Goal: Task Accomplishment & Management: Use online tool/utility

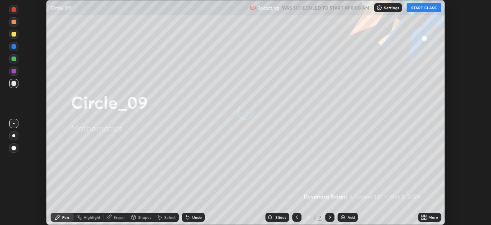
scroll to position [225, 491]
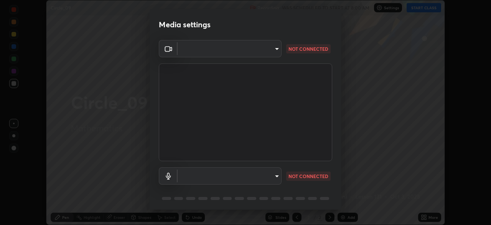
type input "6f19bd17bb1345d3381c364c08f732a45a1be43fbbd3e071611a8edbcb1d3ae0"
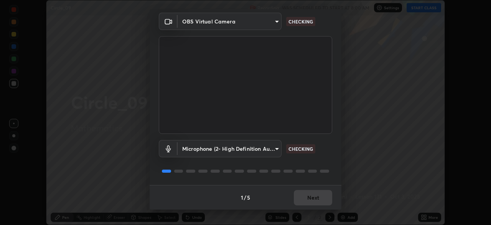
click at [276, 152] on body "Erase all Circle_09 Recording WAS SCHEDULED TO START AT 8:00 AM Settings START …" at bounding box center [245, 112] width 491 height 225
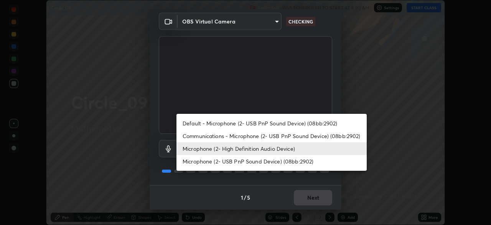
click at [253, 164] on li "Microphone (2- USB PnP Sound Device) (08bb:2902)" at bounding box center [272, 161] width 190 height 13
type input "89ad135f5abaea7f529b724f6d4a33a747c186280d18d4b9a9cbbf40372cb321"
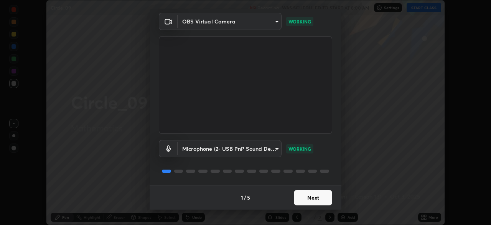
click at [311, 197] on button "Next" at bounding box center [313, 197] width 38 height 15
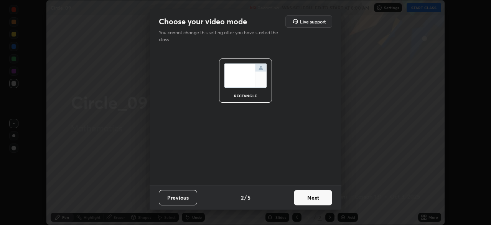
scroll to position [0, 0]
click at [316, 201] on button "Next" at bounding box center [313, 197] width 38 height 15
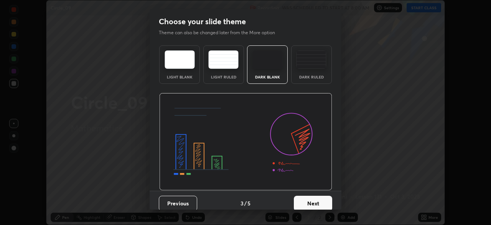
click at [319, 200] on button "Next" at bounding box center [313, 202] width 38 height 15
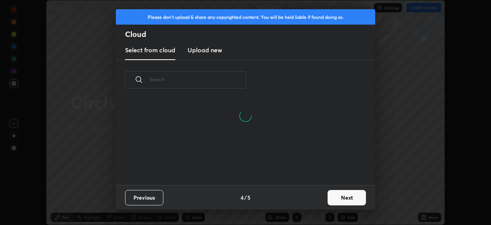
click at [339, 197] on button "Next" at bounding box center [347, 197] width 38 height 15
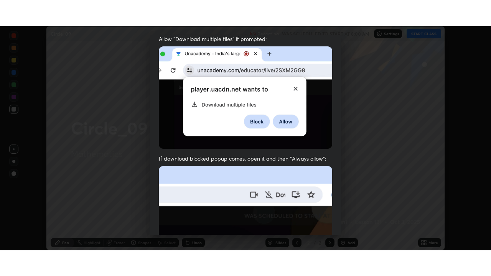
scroll to position [184, 0]
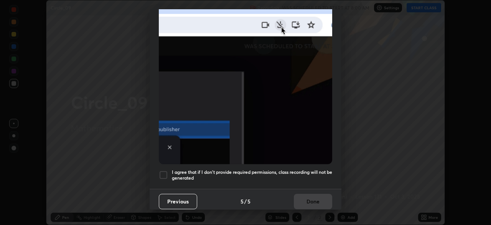
click at [165, 172] on div at bounding box center [163, 174] width 9 height 9
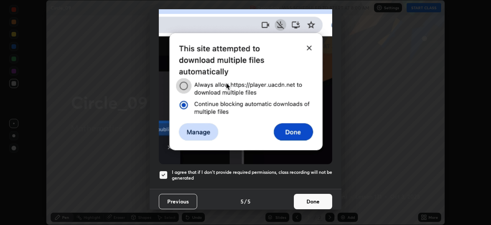
click at [307, 200] on button "Done" at bounding box center [313, 201] width 38 height 15
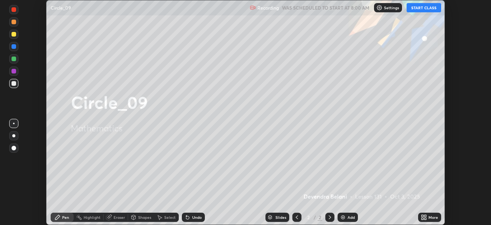
click at [425, 10] on button "START CLASS" at bounding box center [424, 7] width 35 height 9
click at [348, 218] on div "Add" at bounding box center [351, 217] width 7 height 4
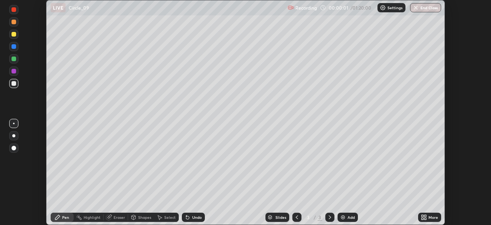
click at [424, 216] on icon at bounding box center [424, 217] width 6 height 6
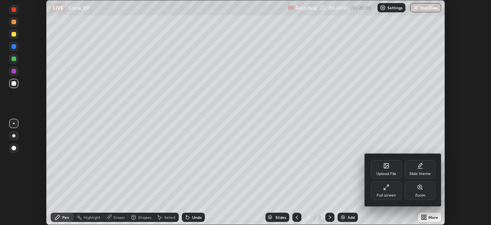
click at [388, 194] on div "Full screen" at bounding box center [386, 195] width 19 height 4
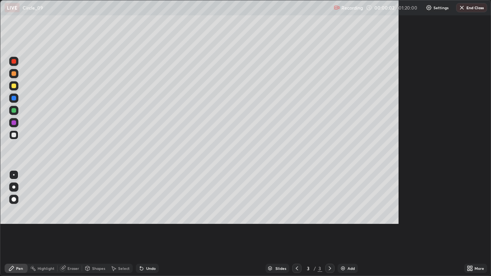
scroll to position [276, 491]
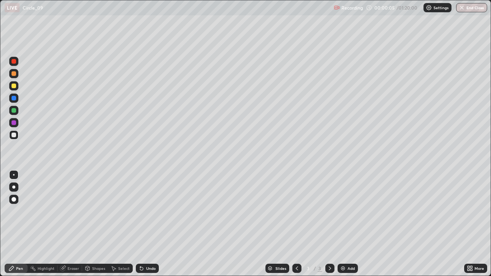
click at [13, 86] on div at bounding box center [14, 86] width 5 height 5
click at [140, 224] on icon at bounding box center [140, 267] width 1 height 1
click at [14, 136] on div at bounding box center [14, 135] width 5 height 5
click at [18, 137] on div at bounding box center [13, 135] width 9 height 9
click at [126, 224] on div "Select" at bounding box center [124, 269] width 12 height 4
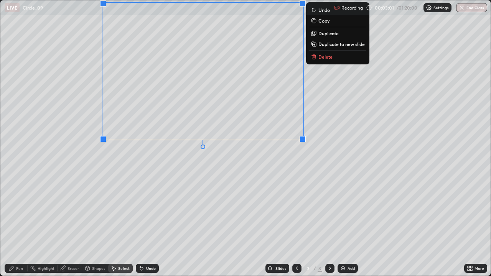
click at [225, 188] on div "0 ° Undo Copy Duplicate Duplicate to new slide Delete" at bounding box center [245, 138] width 491 height 276
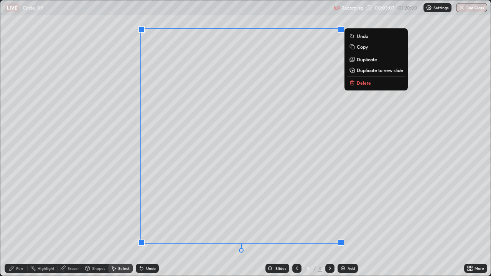
click at [117, 213] on div "0 ° Undo Copy Duplicate Duplicate to new slide Delete" at bounding box center [245, 138] width 491 height 276
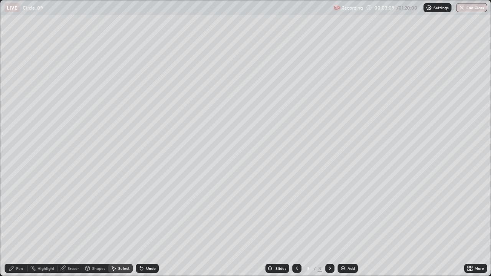
click at [66, 224] on icon at bounding box center [63, 269] width 6 height 6
click at [15, 224] on div "Pen" at bounding box center [16, 268] width 23 height 9
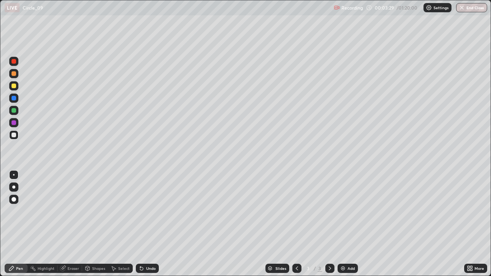
click at [14, 86] on div at bounding box center [14, 86] width 5 height 5
click at [17, 112] on div at bounding box center [13, 110] width 9 height 9
click at [146, 224] on div "Undo" at bounding box center [147, 268] width 23 height 9
click at [12, 123] on div at bounding box center [14, 123] width 5 height 5
click at [73, 224] on div "Eraser" at bounding box center [74, 269] width 12 height 4
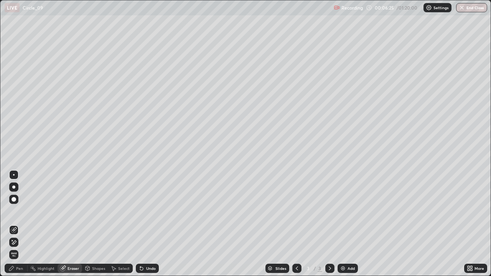
click at [19, 224] on div "Pen" at bounding box center [19, 269] width 7 height 4
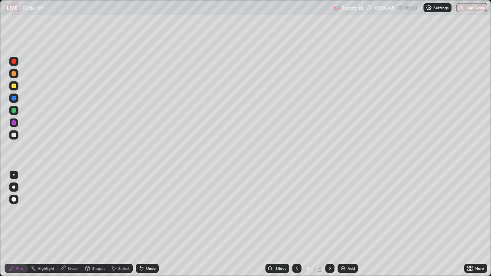
click at [14, 111] on div at bounding box center [14, 110] width 5 height 5
click at [75, 224] on div "Eraser" at bounding box center [74, 269] width 12 height 4
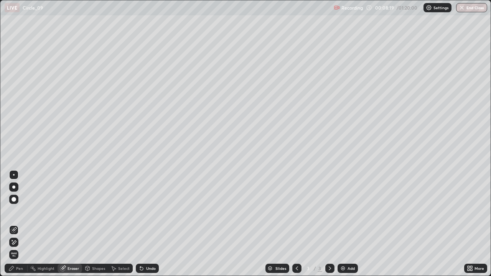
click at [117, 224] on div "Select" at bounding box center [120, 268] width 25 height 9
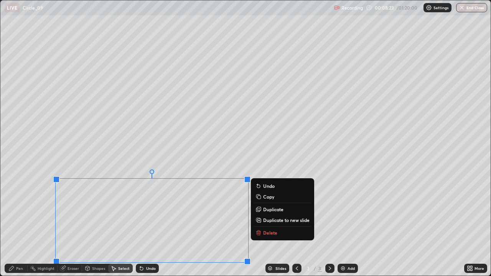
click at [271, 224] on p "Delete" at bounding box center [270, 233] width 14 height 6
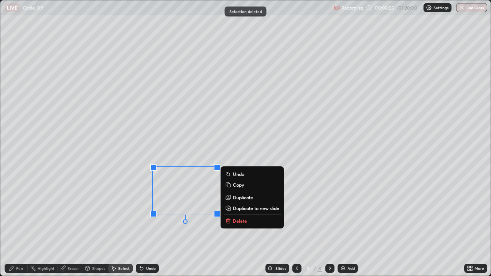
click at [253, 223] on button "Delete" at bounding box center [252, 221] width 57 height 9
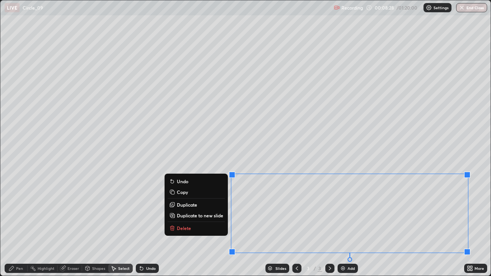
click at [200, 224] on button "Delete" at bounding box center [196, 228] width 57 height 9
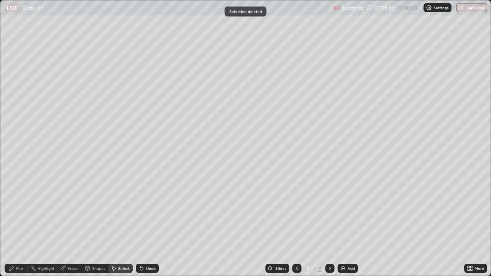
click at [72, 224] on div "Eraser" at bounding box center [74, 269] width 12 height 4
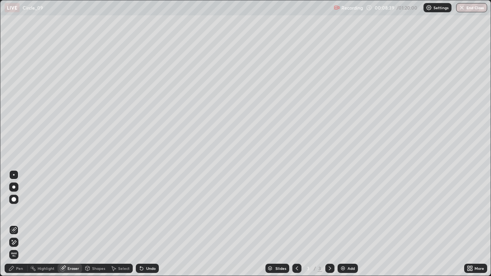
click at [19, 224] on div "Pen" at bounding box center [19, 269] width 7 height 4
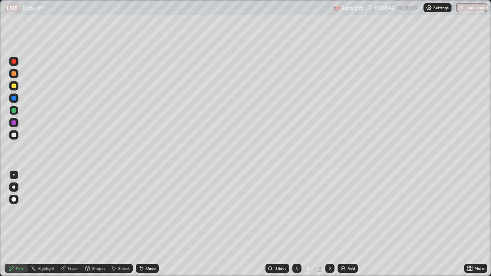
click at [13, 89] on div at bounding box center [13, 85] width 9 height 9
click at [73, 224] on div "Eraser" at bounding box center [74, 269] width 12 height 4
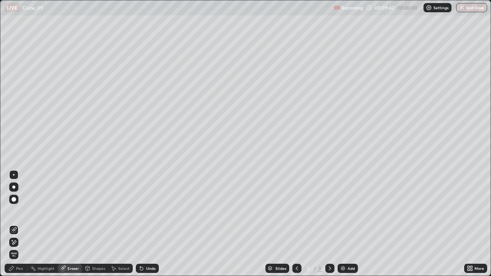
click at [20, 224] on div "Pen" at bounding box center [19, 269] width 7 height 4
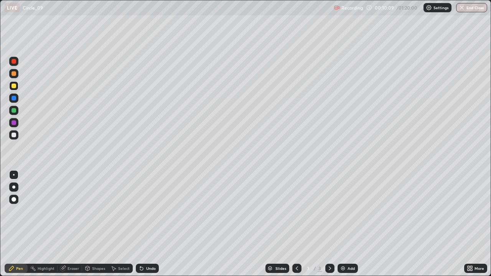
click at [121, 224] on div "Select" at bounding box center [124, 269] width 12 height 4
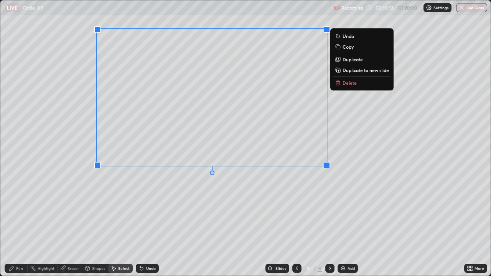
click at [121, 189] on div "0 ° Undo Copy Duplicate Duplicate to new slide Delete" at bounding box center [245, 138] width 491 height 276
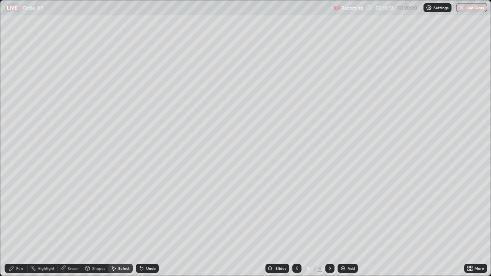
click at [73, 224] on div "Eraser" at bounding box center [74, 269] width 12 height 4
click at [25, 224] on div "Pen" at bounding box center [16, 268] width 23 height 9
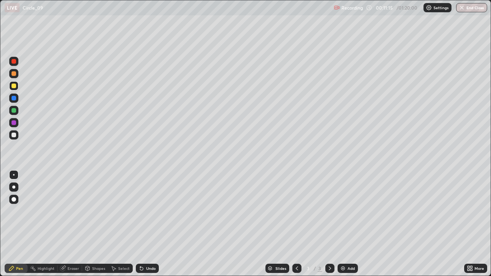
click at [17, 122] on div at bounding box center [13, 122] width 9 height 9
click at [13, 86] on div at bounding box center [14, 86] width 5 height 5
click at [15, 77] on div at bounding box center [13, 73] width 9 height 9
click at [346, 224] on div "Add" at bounding box center [348, 268] width 20 height 9
click at [14, 89] on div at bounding box center [13, 85] width 9 height 9
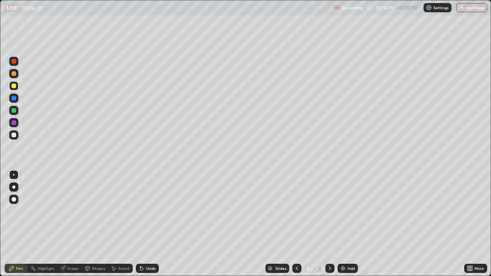
click at [14, 113] on div at bounding box center [13, 110] width 9 height 9
click at [126, 224] on div "Select" at bounding box center [120, 268] width 25 height 9
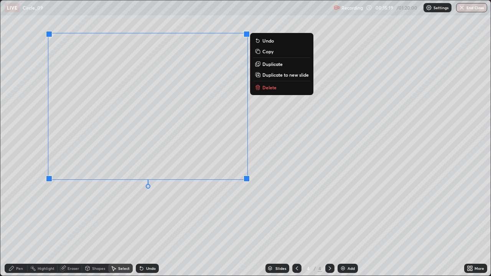
click at [269, 91] on button "Delete" at bounding box center [281, 87] width 57 height 9
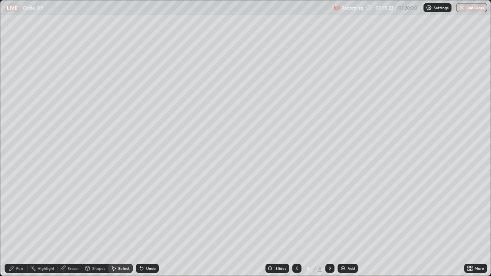
click at [18, 224] on div "Pen" at bounding box center [19, 269] width 7 height 4
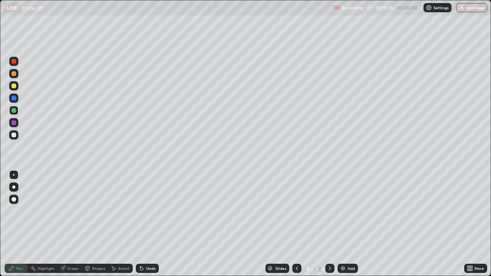
click at [14, 100] on div at bounding box center [14, 98] width 5 height 5
click at [17, 86] on div at bounding box center [13, 85] width 9 height 9
click at [14, 113] on div at bounding box center [13, 110] width 9 height 9
click at [17, 88] on div at bounding box center [13, 85] width 9 height 9
click at [18, 78] on div at bounding box center [13, 74] width 9 height 12
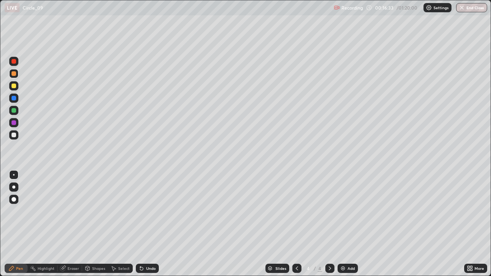
click at [14, 138] on div at bounding box center [13, 135] width 9 height 9
click at [153, 224] on div "Undo" at bounding box center [151, 269] width 10 height 4
click at [151, 224] on div "Undo" at bounding box center [151, 269] width 10 height 4
click at [149, 224] on div "Undo" at bounding box center [151, 269] width 10 height 4
click at [148, 224] on div "Undo" at bounding box center [151, 269] width 10 height 4
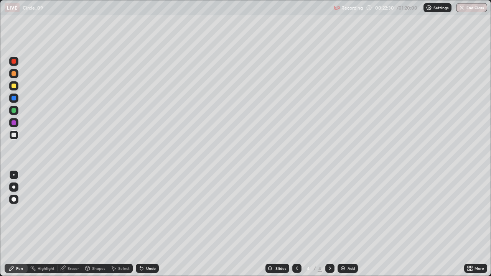
click at [297, 224] on icon at bounding box center [297, 269] width 2 height 4
click at [296, 224] on icon at bounding box center [297, 269] width 6 height 6
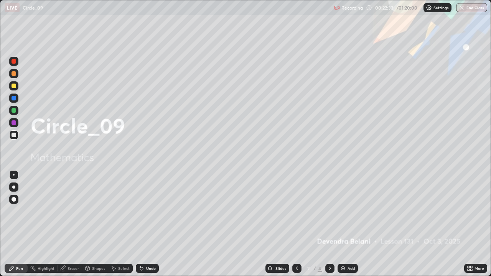
click at [329, 224] on icon at bounding box center [330, 269] width 6 height 6
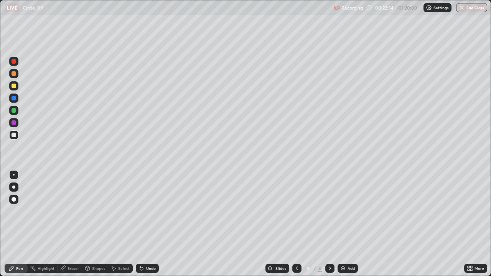
click at [329, 224] on icon at bounding box center [330, 269] width 6 height 6
click at [343, 224] on img at bounding box center [343, 269] width 6 height 6
click at [71, 224] on div "Eraser" at bounding box center [74, 269] width 12 height 4
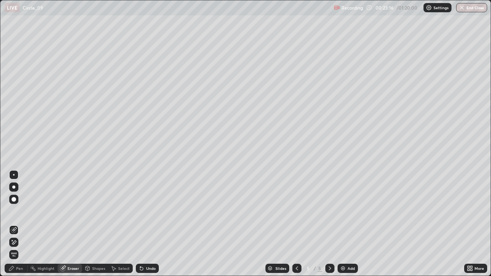
click at [21, 224] on div "Pen" at bounding box center [19, 269] width 7 height 4
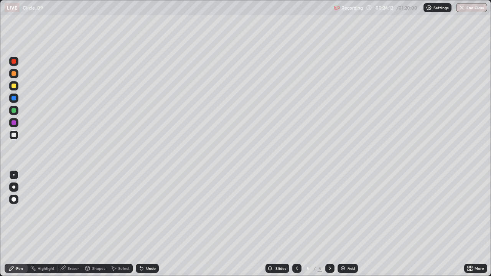
click at [10, 124] on div at bounding box center [13, 122] width 9 height 9
click at [14, 120] on div at bounding box center [13, 122] width 9 height 9
click at [152, 224] on div "Undo" at bounding box center [147, 268] width 23 height 9
click at [13, 89] on div at bounding box center [13, 85] width 9 height 9
click at [15, 76] on div at bounding box center [14, 73] width 5 height 5
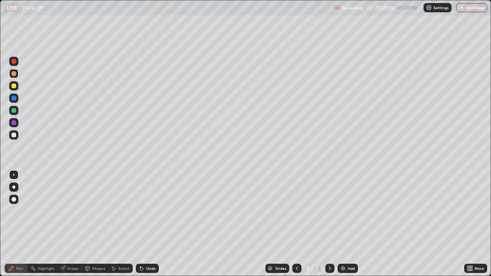
click at [13, 88] on div at bounding box center [14, 86] width 5 height 5
click at [346, 224] on div "Add" at bounding box center [348, 268] width 20 height 9
click at [15, 75] on div at bounding box center [14, 73] width 5 height 5
click at [296, 224] on icon at bounding box center [297, 269] width 6 height 6
click at [295, 224] on icon at bounding box center [297, 269] width 6 height 6
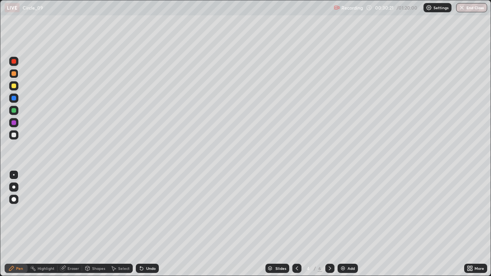
click at [296, 224] on icon at bounding box center [297, 269] width 6 height 6
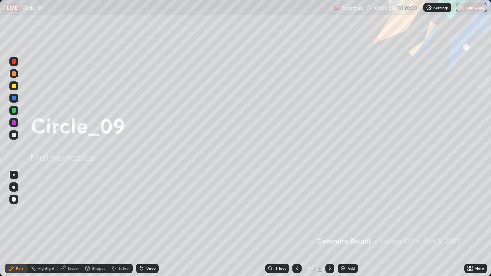
click at [329, 224] on icon at bounding box center [330, 269] width 6 height 6
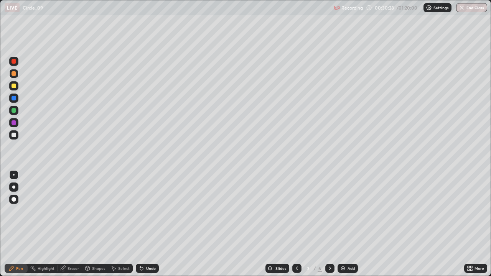
click at [331, 224] on icon at bounding box center [330, 269] width 6 height 6
click at [329, 224] on icon at bounding box center [330, 269] width 2 height 4
click at [329, 224] on icon at bounding box center [330, 269] width 6 height 6
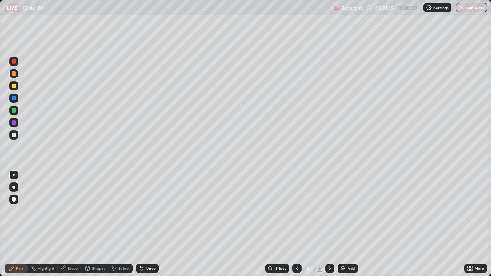
click at [13, 138] on div at bounding box center [13, 135] width 9 height 9
click at [14, 111] on div at bounding box center [14, 110] width 5 height 5
click at [14, 86] on div at bounding box center [14, 86] width 5 height 5
click at [13, 111] on div at bounding box center [14, 110] width 5 height 5
click at [13, 136] on div at bounding box center [14, 135] width 5 height 5
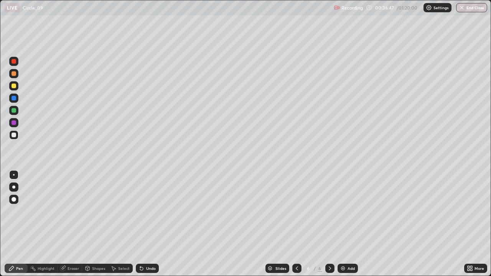
click at [349, 224] on div "Add" at bounding box center [348, 268] width 20 height 9
click at [16, 88] on div at bounding box center [14, 86] width 5 height 5
click at [348, 224] on div "Add" at bounding box center [348, 268] width 20 height 9
click at [13, 112] on div at bounding box center [14, 110] width 5 height 5
click at [16, 127] on div at bounding box center [13, 122] width 9 height 9
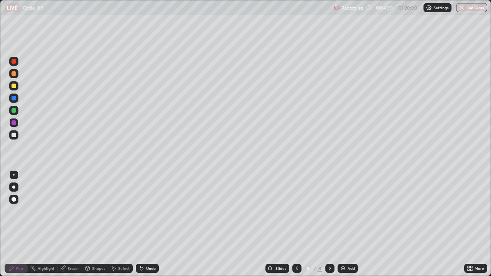
click at [14, 111] on div at bounding box center [14, 110] width 5 height 5
click at [14, 136] on div at bounding box center [14, 135] width 5 height 5
click at [15, 111] on div at bounding box center [14, 110] width 5 height 5
click at [329, 224] on icon at bounding box center [330, 269] width 2 height 4
click at [17, 137] on div at bounding box center [13, 135] width 9 height 9
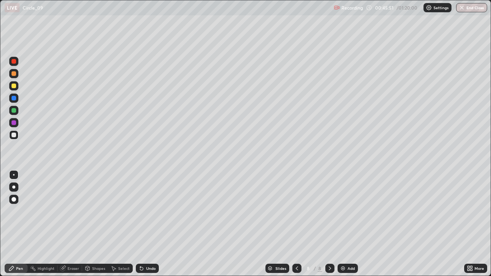
click at [347, 224] on div "Add" at bounding box center [348, 268] width 20 height 9
click at [13, 88] on div at bounding box center [14, 86] width 5 height 5
click at [346, 224] on div "Add" at bounding box center [348, 268] width 20 height 9
click at [18, 112] on div at bounding box center [13, 110] width 9 height 9
click at [152, 224] on div "Undo" at bounding box center [151, 269] width 10 height 4
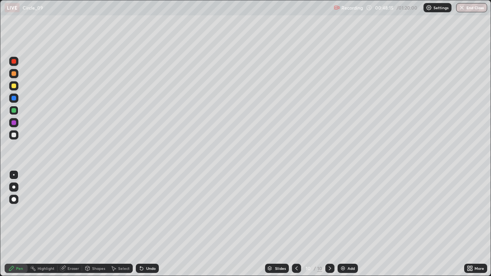
click at [146, 224] on div "Undo" at bounding box center [151, 269] width 10 height 4
click at [151, 224] on div "Undo" at bounding box center [151, 269] width 10 height 4
click at [154, 224] on div "Undo" at bounding box center [147, 268] width 23 height 9
click at [15, 135] on div at bounding box center [14, 135] width 5 height 5
click at [344, 224] on img at bounding box center [343, 269] width 6 height 6
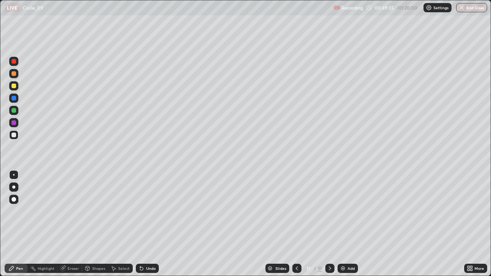
click at [149, 224] on div "Undo" at bounding box center [151, 269] width 10 height 4
click at [15, 125] on div at bounding box center [14, 123] width 5 height 5
click at [13, 89] on div at bounding box center [13, 85] width 9 height 9
click at [348, 224] on div "Add" at bounding box center [351, 269] width 7 height 4
click at [146, 224] on div "Undo" at bounding box center [151, 269] width 10 height 4
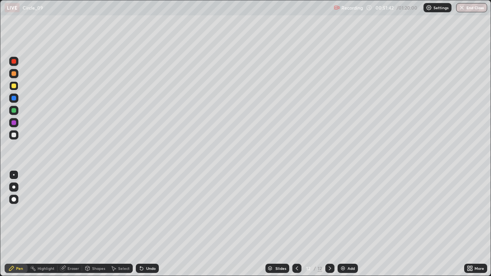
click at [146, 224] on div "Undo" at bounding box center [151, 269] width 10 height 4
click at [16, 139] on div at bounding box center [13, 135] width 9 height 9
click at [14, 109] on div at bounding box center [14, 110] width 5 height 5
click at [148, 224] on div "Undo" at bounding box center [147, 268] width 23 height 9
click at [147, 224] on div "Undo" at bounding box center [151, 269] width 10 height 4
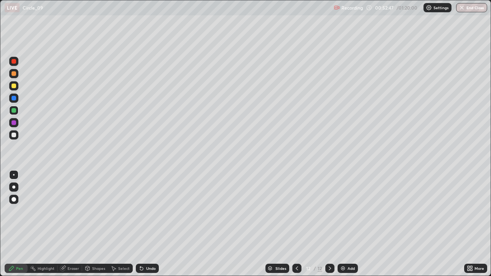
click at [150, 224] on div "Undo" at bounding box center [151, 269] width 10 height 4
click at [154, 224] on div "Undo" at bounding box center [151, 269] width 10 height 4
click at [12, 134] on div at bounding box center [14, 135] width 5 height 5
click at [149, 224] on div "Undo" at bounding box center [147, 268] width 23 height 9
click at [148, 224] on div "Undo" at bounding box center [147, 268] width 23 height 9
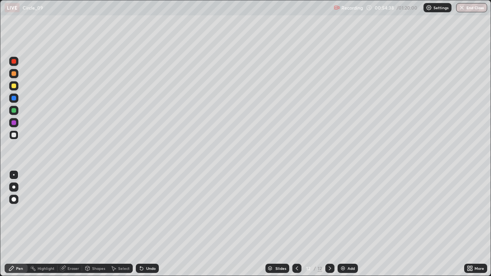
click at [150, 224] on div "Undo" at bounding box center [147, 268] width 23 height 9
click at [150, 224] on div "Undo" at bounding box center [151, 269] width 10 height 4
click at [349, 224] on div "Add" at bounding box center [351, 269] width 7 height 4
click at [16, 89] on div at bounding box center [13, 85] width 9 height 9
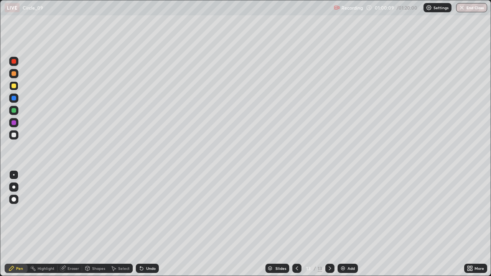
click at [15, 111] on div at bounding box center [14, 110] width 5 height 5
click at [17, 86] on div at bounding box center [13, 85] width 9 height 9
click at [341, 224] on div "Add" at bounding box center [348, 268] width 20 height 9
click at [151, 224] on div "Undo" at bounding box center [151, 269] width 10 height 4
click at [149, 224] on div "Undo" at bounding box center [147, 268] width 23 height 9
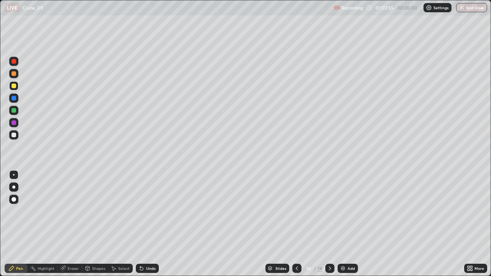
click at [17, 135] on div at bounding box center [13, 135] width 9 height 9
click at [14, 100] on div at bounding box center [14, 98] width 5 height 5
click at [14, 86] on div at bounding box center [14, 86] width 5 height 5
click at [14, 76] on div at bounding box center [14, 73] width 5 height 5
click at [146, 224] on div "Undo" at bounding box center [151, 269] width 10 height 4
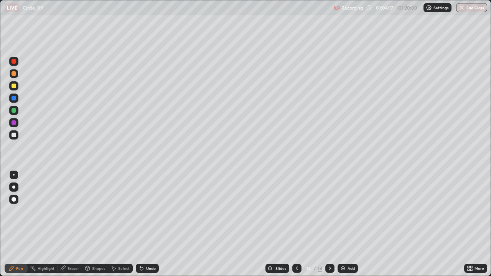
click at [144, 224] on div "Undo" at bounding box center [147, 268] width 23 height 9
click at [13, 126] on div at bounding box center [13, 122] width 9 height 9
click at [143, 224] on icon at bounding box center [142, 269] width 6 height 6
click at [144, 224] on div "Undo" at bounding box center [147, 268] width 23 height 9
click at [157, 224] on div "Undo" at bounding box center [147, 268] width 23 height 9
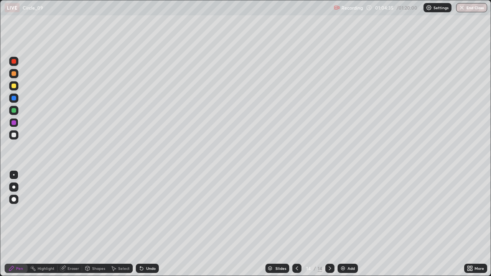
click at [69, 224] on div "Eraser" at bounding box center [70, 268] width 25 height 9
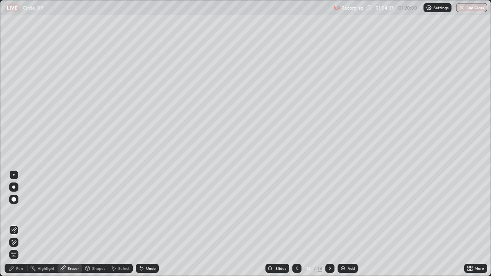
click at [20, 224] on div "Pen" at bounding box center [19, 269] width 7 height 4
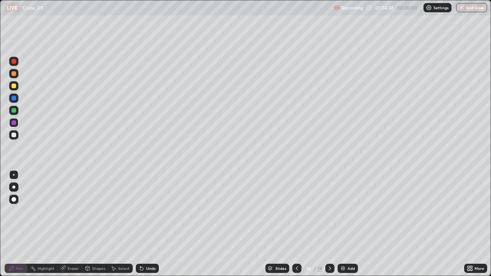
click at [14, 139] on div at bounding box center [13, 135] width 9 height 9
click at [71, 224] on div "Eraser" at bounding box center [70, 268] width 25 height 9
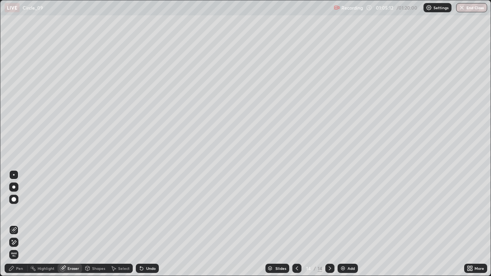
click at [19, 224] on div "Pen" at bounding box center [16, 268] width 23 height 9
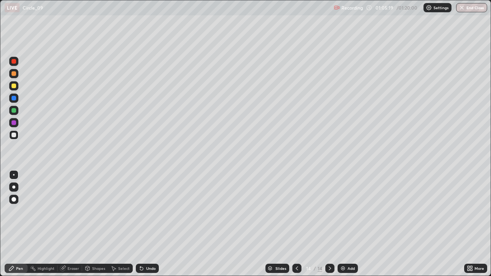
click at [150, 224] on div "Undo" at bounding box center [151, 269] width 10 height 4
click at [147, 224] on div "Undo" at bounding box center [151, 269] width 10 height 4
click at [146, 224] on div "Undo" at bounding box center [151, 269] width 10 height 4
click at [144, 224] on div "Undo" at bounding box center [147, 268] width 23 height 9
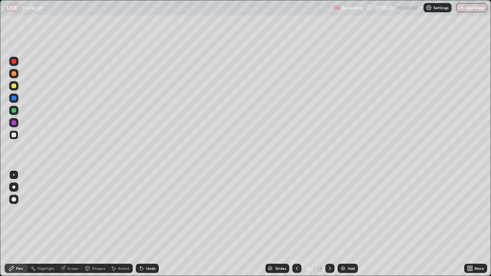
click at [144, 224] on div "Undo" at bounding box center [147, 268] width 23 height 9
click at [145, 224] on div "Undo" at bounding box center [147, 268] width 23 height 9
click at [144, 224] on div "Undo" at bounding box center [147, 268] width 23 height 9
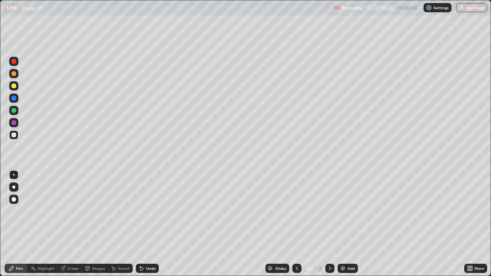
click at [144, 224] on div "Undo" at bounding box center [147, 268] width 23 height 9
click at [143, 224] on icon at bounding box center [142, 269] width 6 height 6
click at [141, 224] on icon at bounding box center [141, 269] width 3 height 3
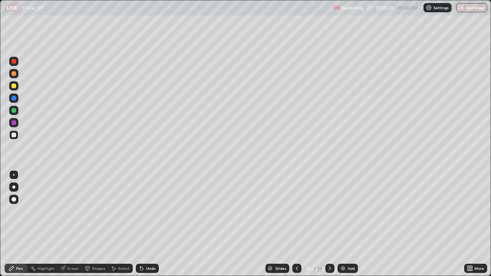
click at [141, 224] on icon at bounding box center [141, 269] width 3 height 3
click at [140, 224] on icon at bounding box center [140, 267] width 1 height 1
click at [14, 112] on div at bounding box center [14, 110] width 5 height 5
click at [14, 138] on div at bounding box center [13, 135] width 9 height 9
click at [68, 224] on div "Eraser" at bounding box center [74, 269] width 12 height 4
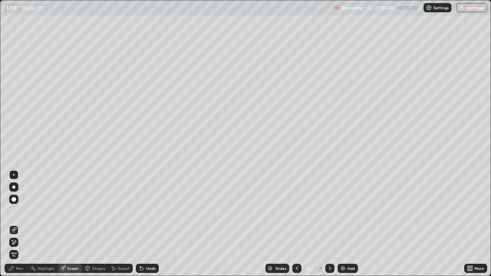
click at [18, 224] on div "Pen" at bounding box center [19, 269] width 7 height 4
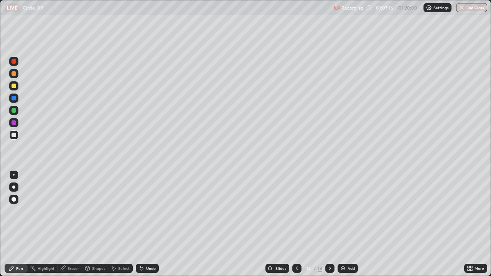
click at [16, 114] on div at bounding box center [13, 110] width 9 height 9
click at [15, 88] on div at bounding box center [14, 86] width 5 height 5
click at [343, 224] on img at bounding box center [343, 269] width 6 height 6
click at [146, 224] on div "Undo" at bounding box center [151, 269] width 10 height 4
click at [143, 224] on icon at bounding box center [142, 269] width 6 height 6
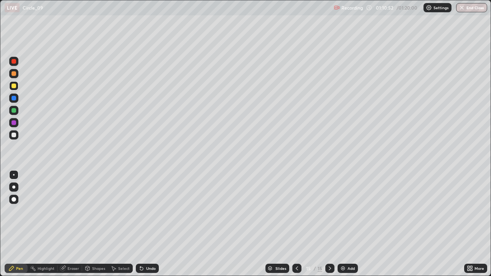
click at [149, 224] on div "Undo" at bounding box center [151, 269] width 10 height 4
click at [154, 224] on div "Undo" at bounding box center [147, 268] width 23 height 9
click at [157, 224] on div "Undo" at bounding box center [147, 268] width 23 height 9
click at [18, 136] on div at bounding box center [13, 135] width 9 height 9
click at [14, 90] on div at bounding box center [13, 85] width 9 height 9
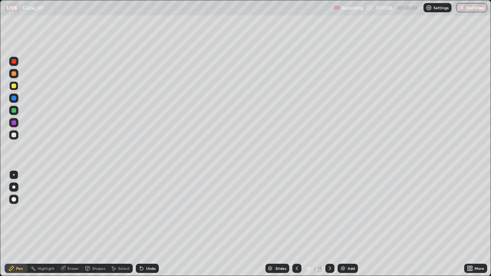
click at [14, 111] on div at bounding box center [14, 110] width 5 height 5
click at [140, 224] on icon at bounding box center [140, 267] width 1 height 1
click at [13, 136] on div at bounding box center [14, 135] width 5 height 5
click at [15, 87] on div at bounding box center [14, 86] width 5 height 5
click at [17, 137] on div at bounding box center [13, 135] width 9 height 9
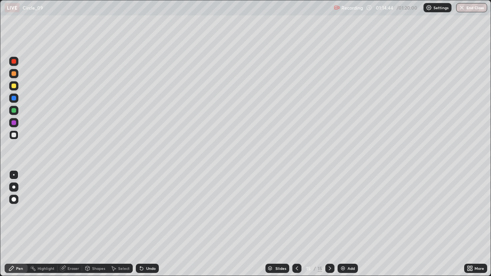
click at [14, 126] on div at bounding box center [13, 122] width 9 height 9
click at [475, 12] on button "End Class" at bounding box center [472, 7] width 30 height 9
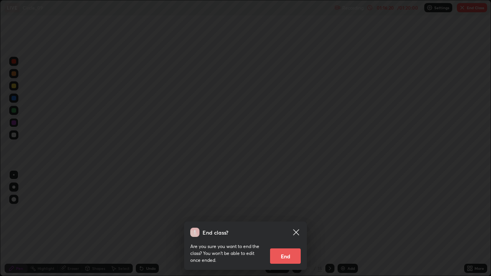
click at [296, 224] on button "End" at bounding box center [285, 256] width 31 height 15
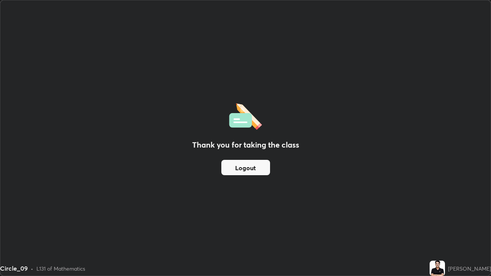
click at [252, 168] on button "Logout" at bounding box center [246, 167] width 49 height 15
